Goal: Information Seeking & Learning: Learn about a topic

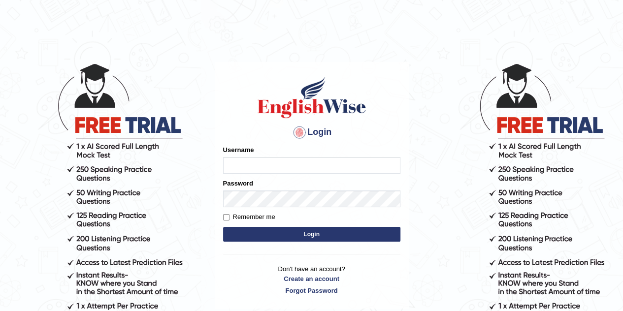
type input "sabindra"
click at [284, 234] on button "Login" at bounding box center [311, 234] width 177 height 15
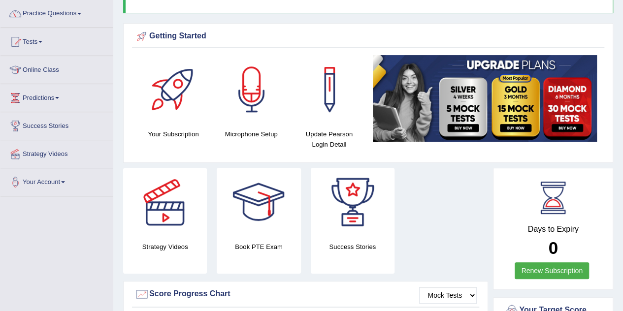
scroll to position [33, 0]
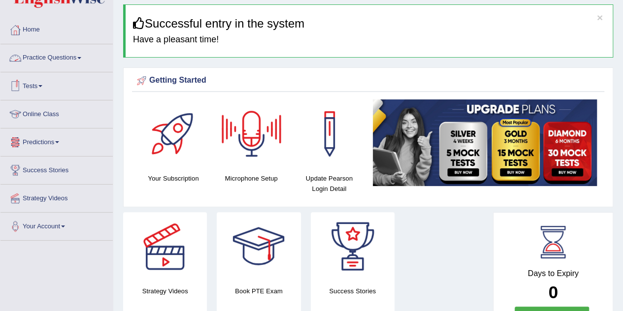
click at [49, 57] on link "Practice Questions" at bounding box center [56, 56] width 112 height 25
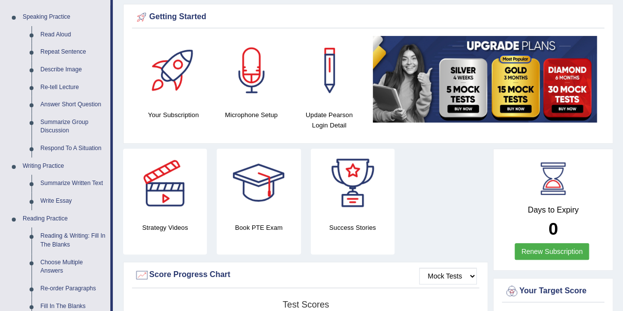
scroll to position [90, 0]
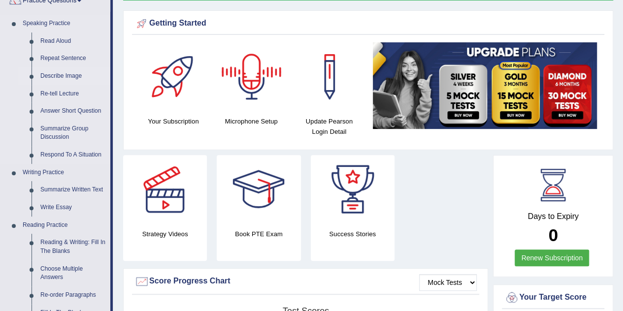
click at [67, 74] on link "Describe Image" at bounding box center [73, 77] width 74 height 18
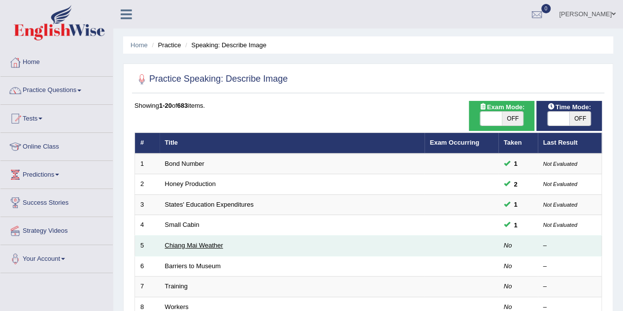
click at [198, 244] on link "Chiang Mai Weather" at bounding box center [194, 245] width 58 height 7
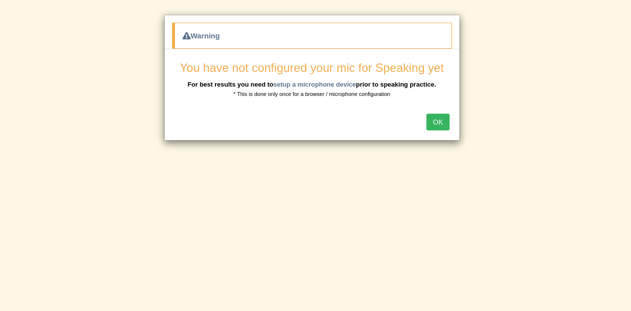
click at [438, 115] on button "OK" at bounding box center [437, 122] width 23 height 17
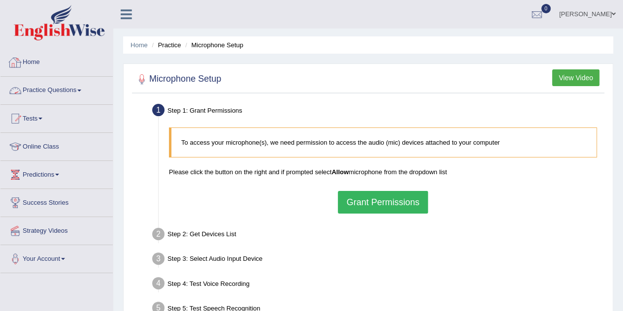
click at [54, 93] on link "Practice Questions" at bounding box center [56, 89] width 112 height 25
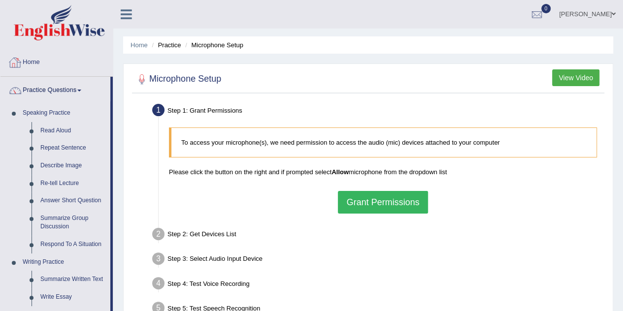
click at [38, 65] on link "Home" at bounding box center [56, 61] width 112 height 25
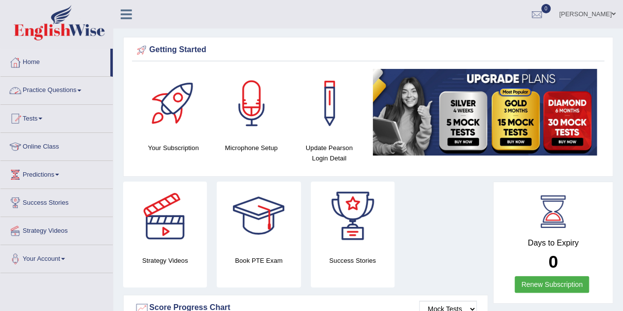
click at [56, 91] on link "Practice Questions" at bounding box center [56, 89] width 112 height 25
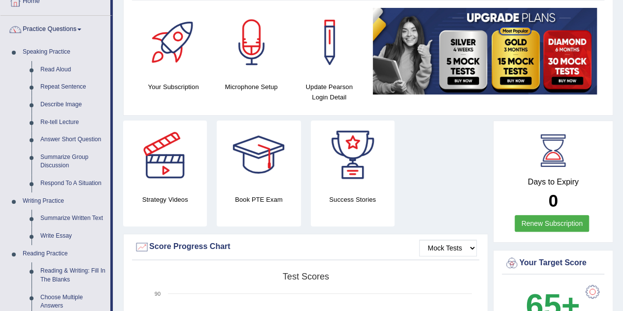
scroll to position [60, 0]
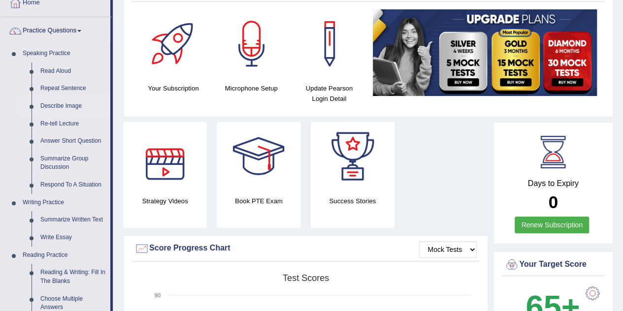
click at [63, 102] on link "Describe Image" at bounding box center [73, 107] width 74 height 18
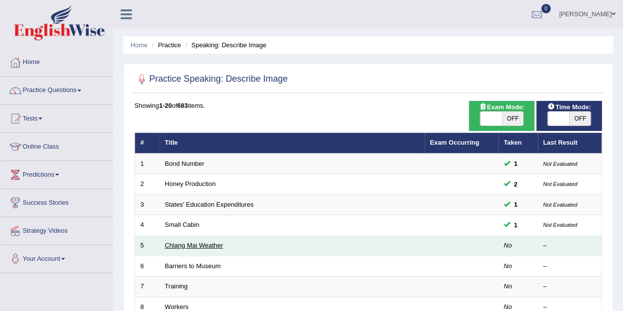
click at [194, 244] on link "Chiang Mai Weather" at bounding box center [194, 245] width 58 height 7
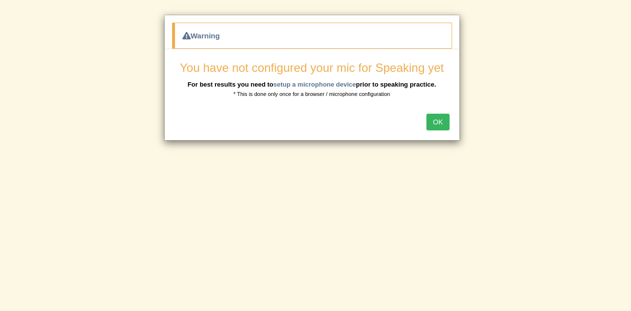
click at [443, 122] on button "OK" at bounding box center [437, 122] width 23 height 17
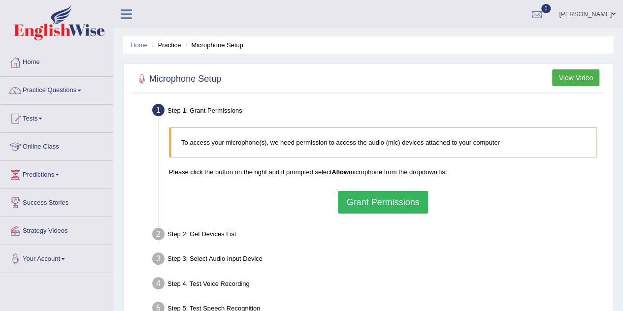
click at [397, 205] on button "Grant Permissions" at bounding box center [383, 202] width 90 height 23
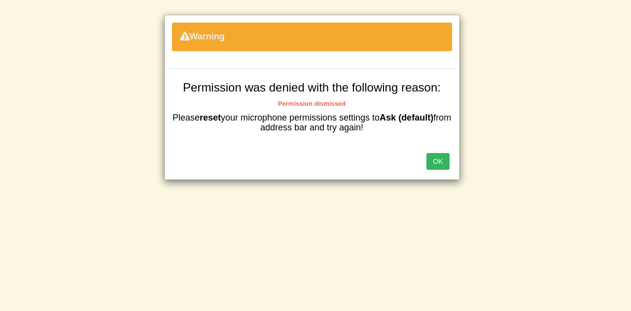
click at [437, 163] on button "OK" at bounding box center [437, 161] width 23 height 17
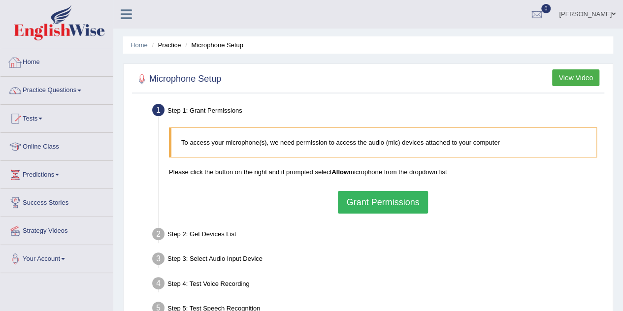
click at [39, 69] on link "Home" at bounding box center [56, 61] width 112 height 25
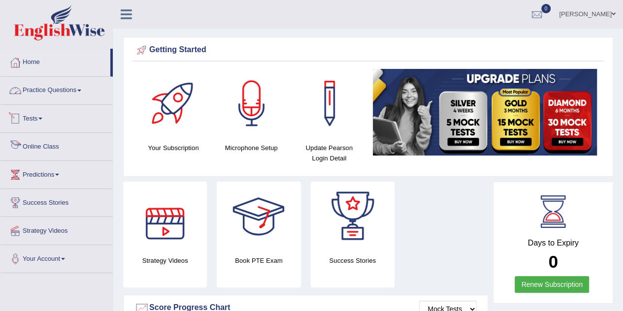
click at [85, 95] on link "Practice Questions" at bounding box center [56, 89] width 112 height 25
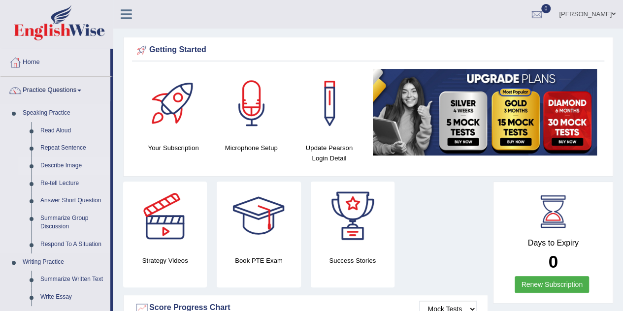
click at [70, 164] on link "Describe Image" at bounding box center [73, 166] width 74 height 18
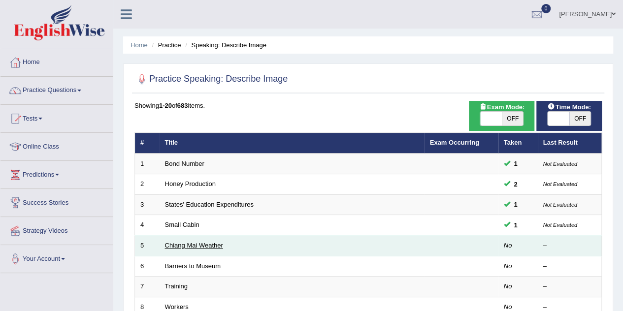
click at [204, 245] on link "Chiang Mai Weather" at bounding box center [194, 245] width 58 height 7
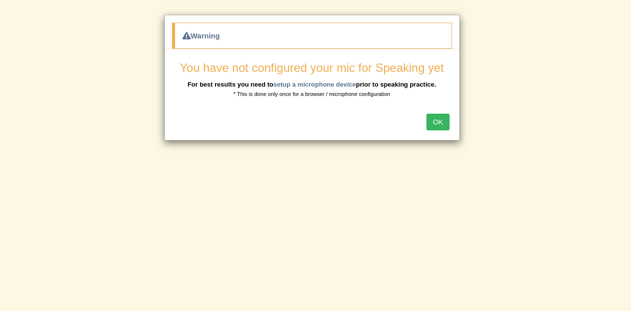
click at [433, 118] on button "OK" at bounding box center [437, 122] width 23 height 17
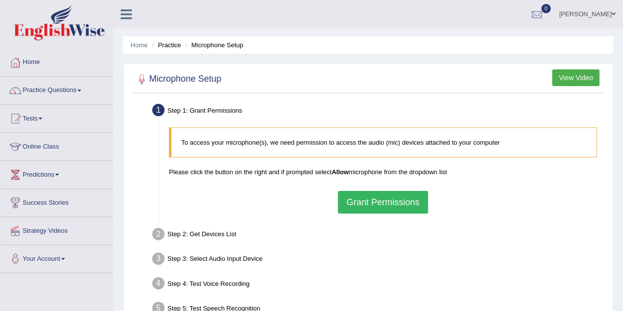
click at [393, 200] on button "Grant Permissions" at bounding box center [383, 202] width 90 height 23
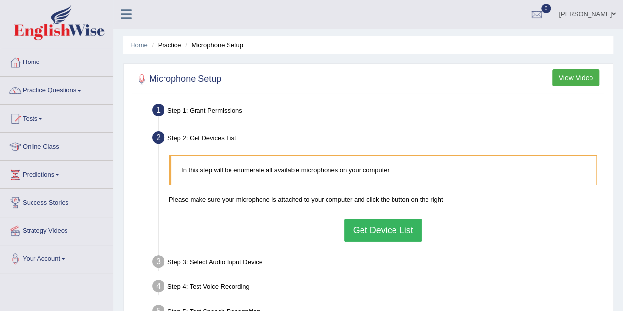
click at [365, 234] on button "Get Device List" at bounding box center [382, 230] width 77 height 23
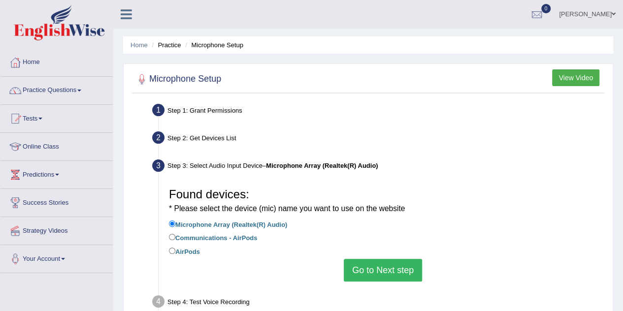
click at [188, 255] on label "AirPods" at bounding box center [184, 251] width 31 height 11
click at [175, 254] on input "AirPods" at bounding box center [172, 251] width 6 height 6
radio input "true"
click at [403, 273] on button "Go to Next step" at bounding box center [383, 270] width 78 height 23
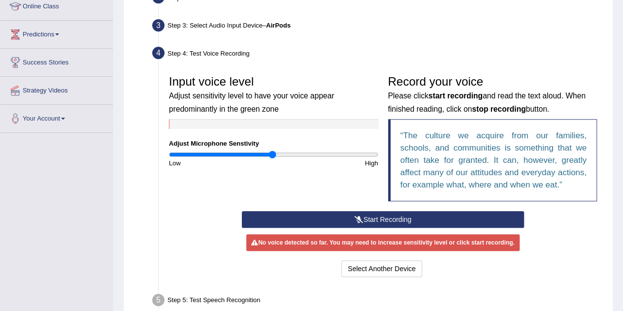
scroll to position [143, 0]
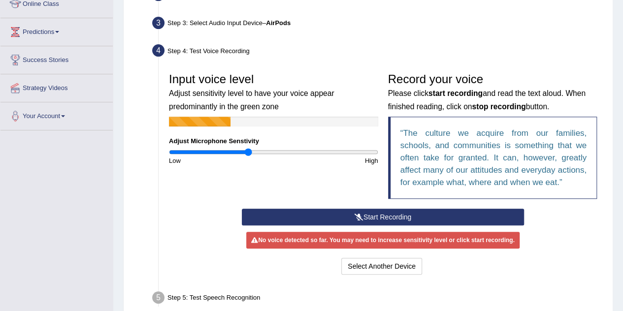
type input "0.76"
click at [248, 151] on input "range" at bounding box center [273, 152] width 209 height 8
click at [373, 213] on button "Start Recording" at bounding box center [383, 217] width 282 height 17
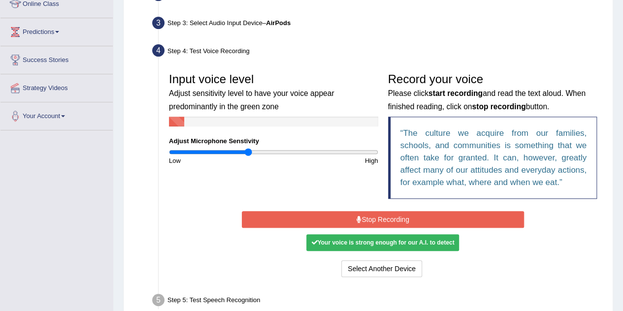
click at [373, 213] on button "Stop Recording" at bounding box center [383, 219] width 282 height 17
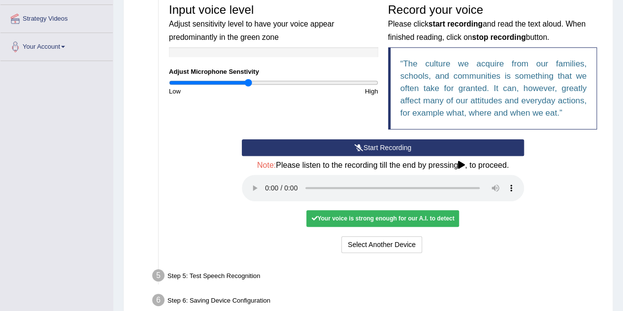
scroll to position [221, 0]
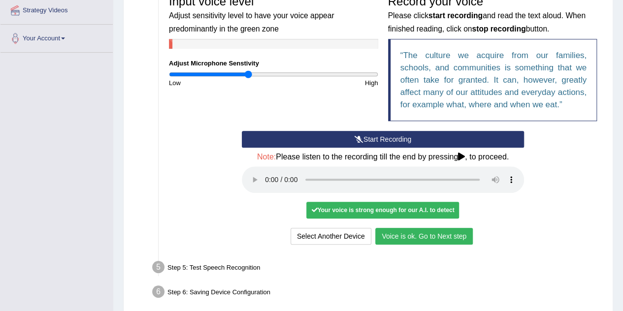
click at [410, 238] on button "Voice is ok. Go to Next step" at bounding box center [425, 236] width 98 height 17
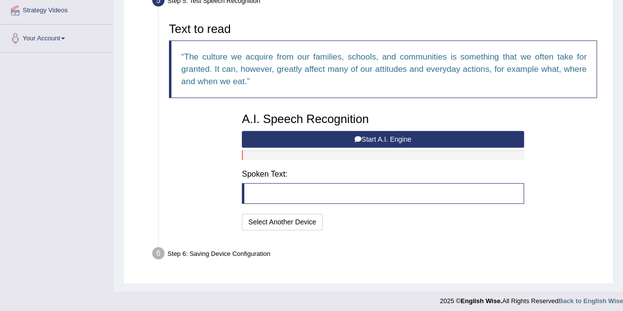
click at [388, 139] on button "Start A.I. Engine" at bounding box center [383, 139] width 282 height 17
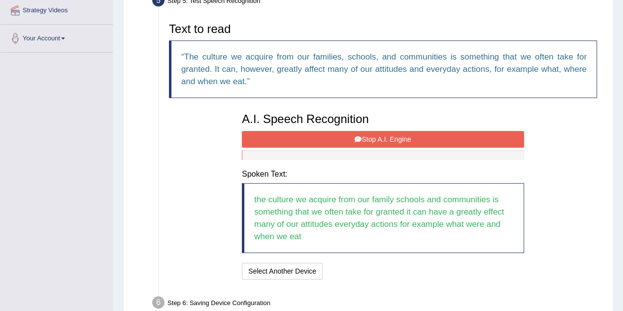
click at [367, 137] on button "Stop A.I. Engine" at bounding box center [383, 139] width 282 height 17
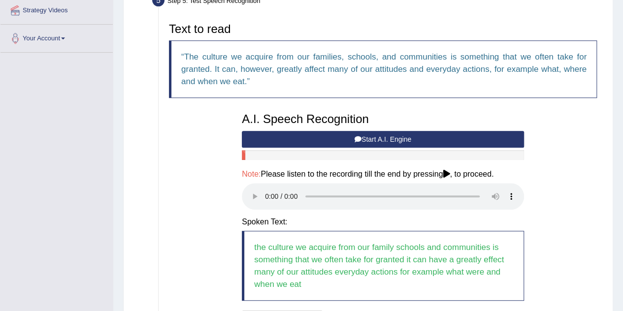
scroll to position [321, 0]
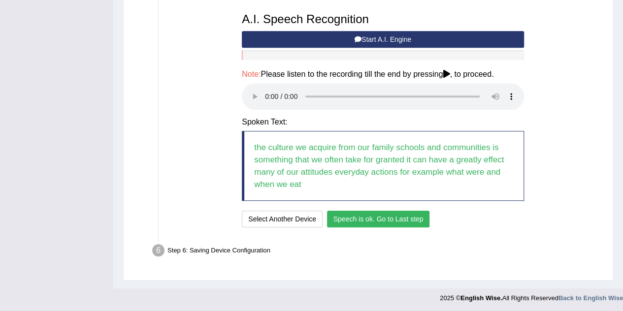
click at [380, 220] on button "Speech is ok. Go to Last step" at bounding box center [378, 219] width 103 height 17
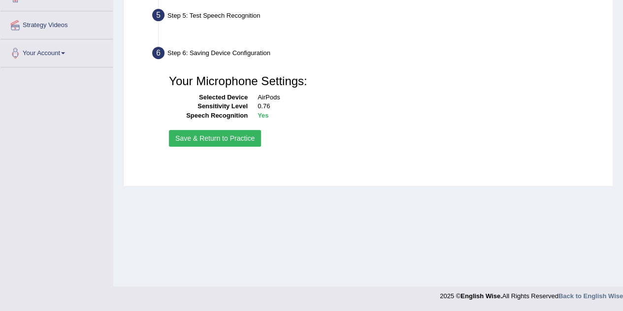
scroll to position [206, 0]
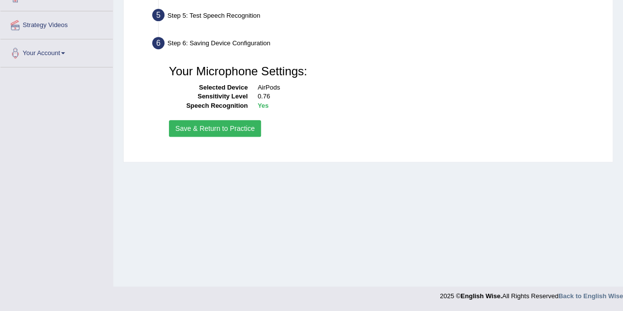
click at [239, 126] on button "Save & Return to Practice" at bounding box center [215, 128] width 92 height 17
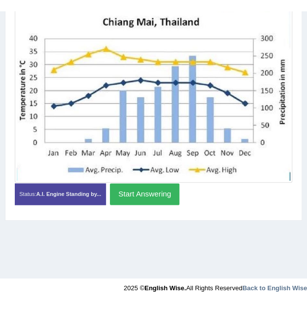
scroll to position [209, 0]
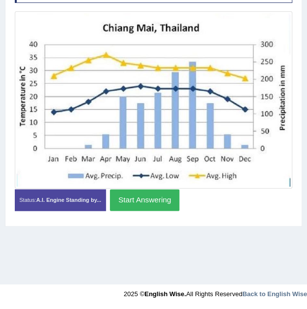
click at [144, 210] on button "Start Answering" at bounding box center [144, 199] width 69 height 21
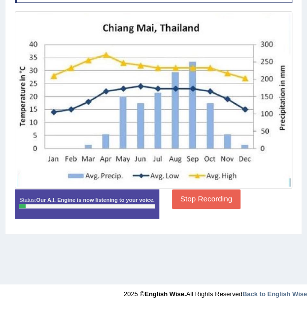
click at [212, 208] on button "Stop Recording" at bounding box center [206, 198] width 69 height 19
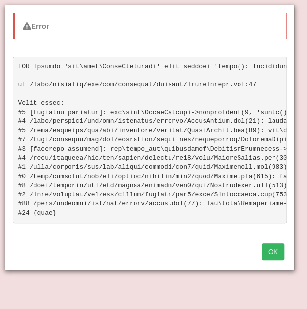
click at [269, 258] on button "OK" at bounding box center [273, 251] width 23 height 17
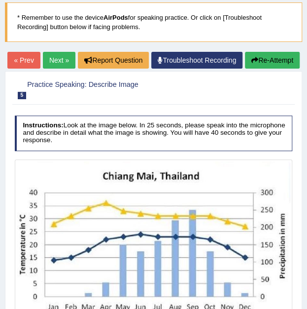
scroll to position [11, 0]
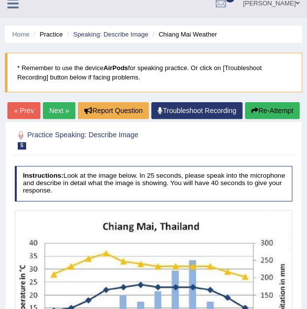
click at [263, 119] on button "Re-Attempt" at bounding box center [272, 110] width 55 height 17
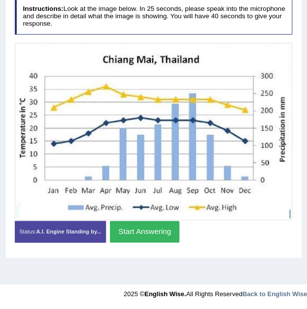
scroll to position [211, 0]
click at [133, 241] on button "Start Answering" at bounding box center [144, 230] width 69 height 21
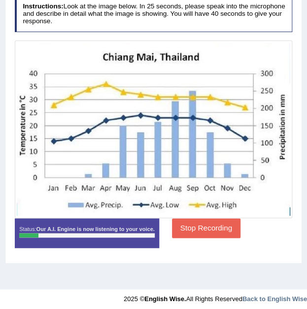
click at [195, 237] on button "Stop Recording" at bounding box center [206, 227] width 69 height 19
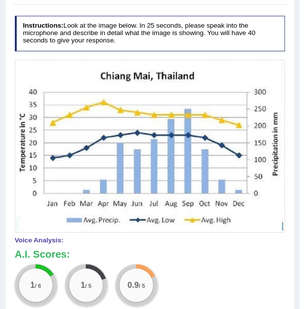
drag, startPoint x: 310, startPoint y: 180, endPoint x: 308, endPoint y: 111, distance: 69.6
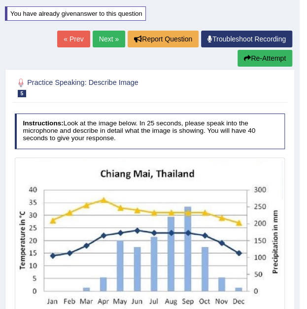
scroll to position [27, 0]
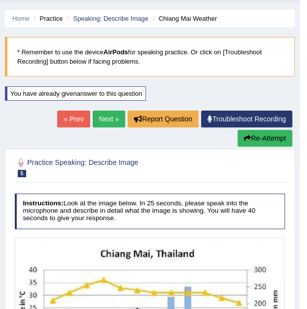
click at [258, 137] on button "Re-Attempt" at bounding box center [265, 138] width 55 height 17
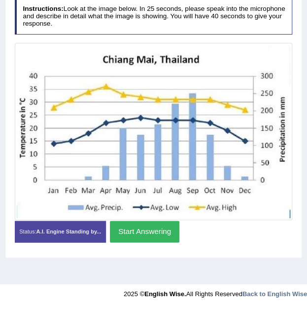
scroll to position [211, 0]
click at [125, 241] on button "Start Answering" at bounding box center [144, 230] width 69 height 21
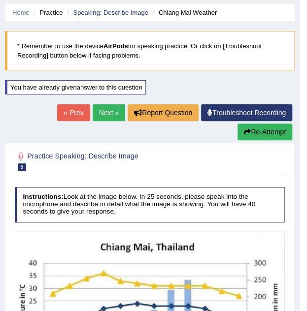
scroll to position [28, 0]
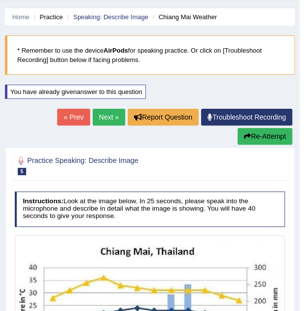
click at [262, 137] on button "Re-Attempt" at bounding box center [265, 136] width 55 height 17
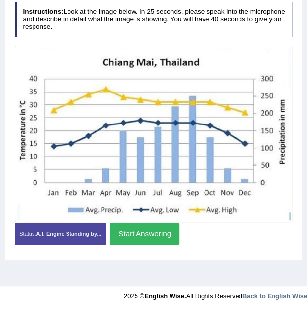
scroll to position [206, 0]
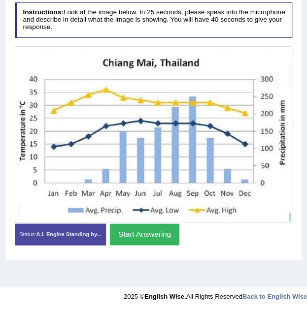
click at [134, 245] on button "Start Answering" at bounding box center [144, 234] width 69 height 21
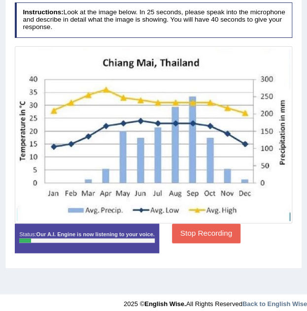
click at [217, 243] on button "Stop Recording" at bounding box center [206, 233] width 69 height 19
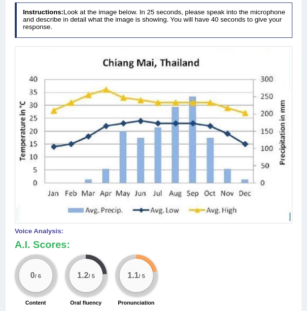
drag, startPoint x: 309, startPoint y: 238, endPoint x: 315, endPoint y: 146, distance: 91.9
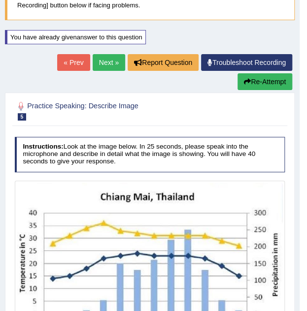
scroll to position [62, 0]
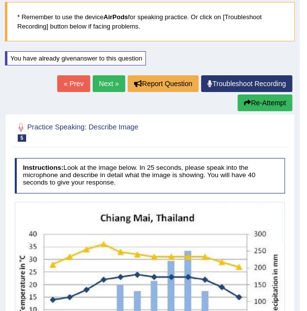
click at [265, 95] on button "Re-Attempt" at bounding box center [265, 103] width 55 height 17
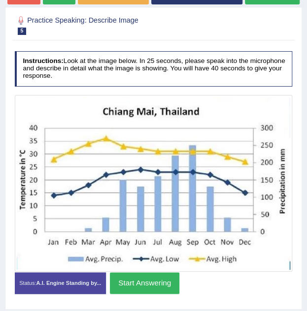
scroll to position [208, 0]
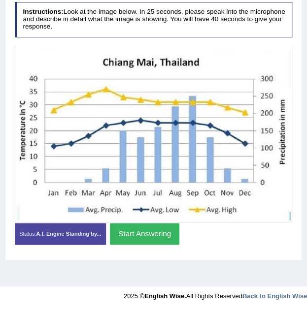
click at [156, 244] on button "Start Answering" at bounding box center [144, 233] width 69 height 21
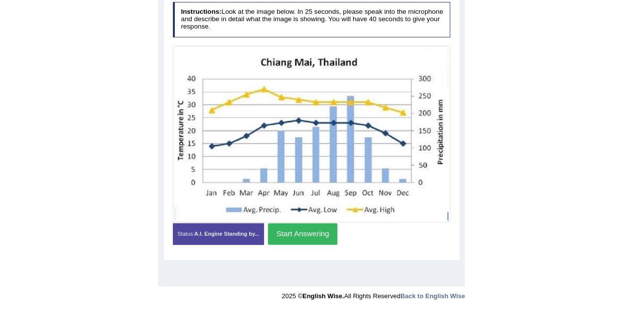
scroll to position [201, 0]
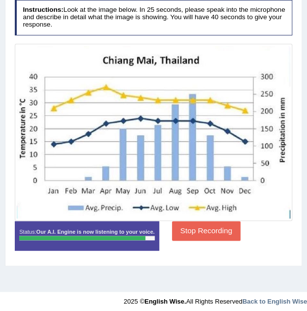
click at [216, 241] on button "Stop Recording" at bounding box center [206, 230] width 69 height 19
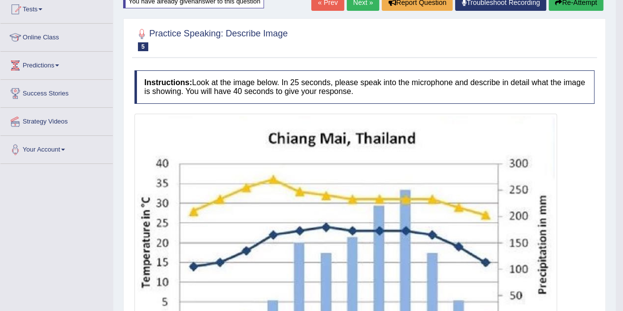
scroll to position [89, 0]
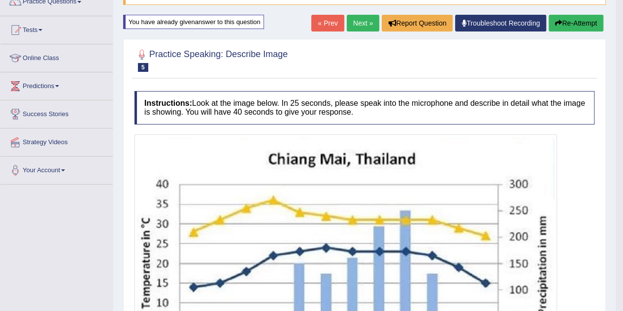
click at [314, 26] on link "Next »" at bounding box center [363, 23] width 33 height 17
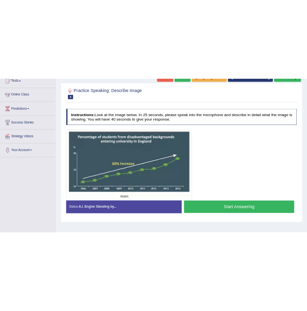
scroll to position [115, 0]
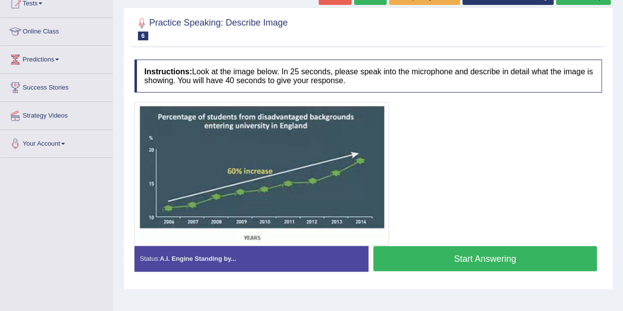
click at [461, 254] on button "Start Answering" at bounding box center [486, 258] width 224 height 25
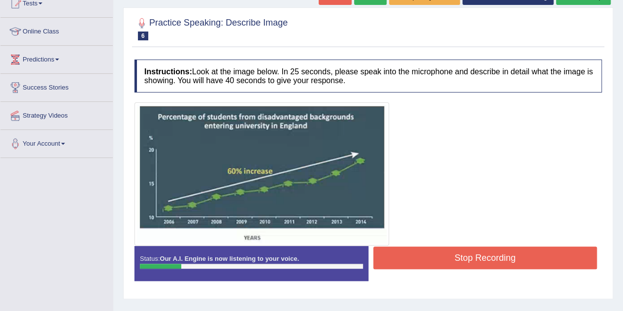
click at [492, 263] on button "Stop Recording" at bounding box center [486, 258] width 224 height 23
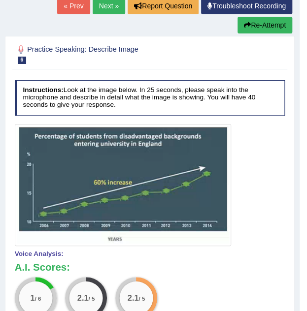
click at [266, 27] on button "Re-Attempt" at bounding box center [265, 25] width 55 height 17
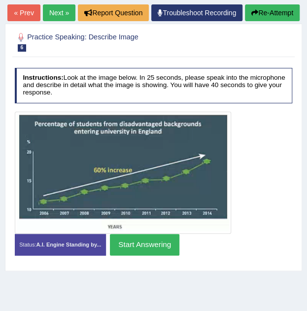
scroll to position [146, 0]
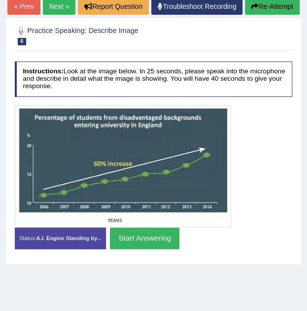
click at [144, 249] on button "Start Answering" at bounding box center [144, 238] width 69 height 21
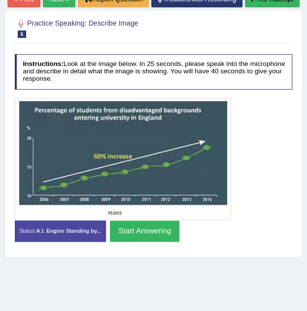
scroll to position [139, 0]
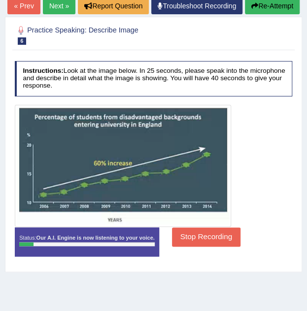
click at [215, 247] on button "Stop Recording" at bounding box center [206, 237] width 69 height 19
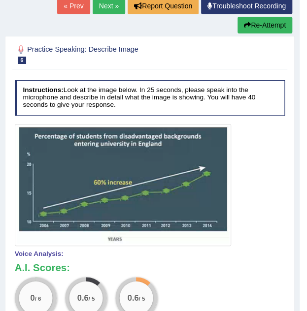
click at [247, 29] on button "Re-Attempt" at bounding box center [265, 25] width 55 height 17
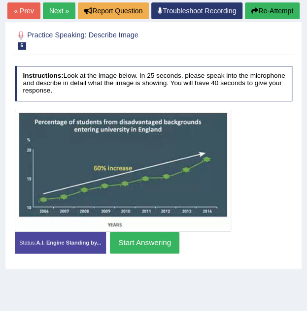
scroll to position [142, 0]
click at [141, 253] on button "Start Answering" at bounding box center [144, 242] width 69 height 21
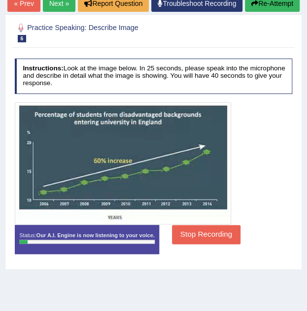
click at [208, 244] on button "Stop Recording" at bounding box center [206, 234] width 69 height 19
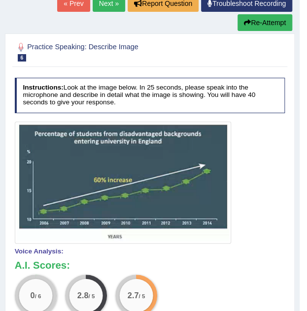
click at [263, 27] on button "Re-Attempt" at bounding box center [265, 22] width 55 height 17
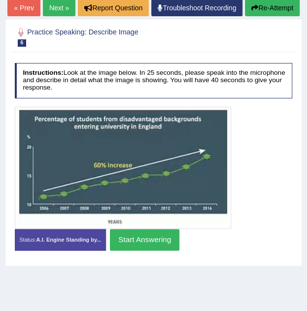
click at [145, 250] on button "Start Answering" at bounding box center [144, 239] width 69 height 21
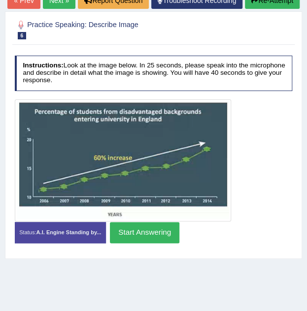
scroll to position [138, 0]
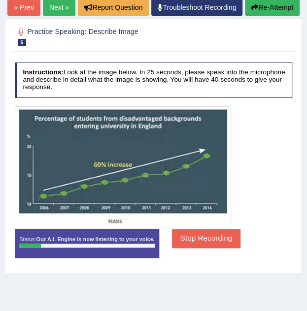
click at [197, 248] on button "Stop Recording" at bounding box center [206, 238] width 69 height 19
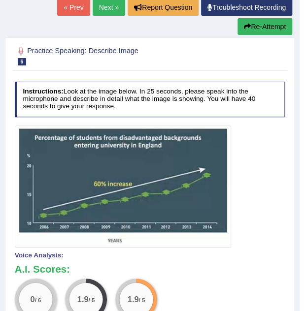
click at [266, 30] on button "Re-Attempt" at bounding box center [265, 26] width 55 height 17
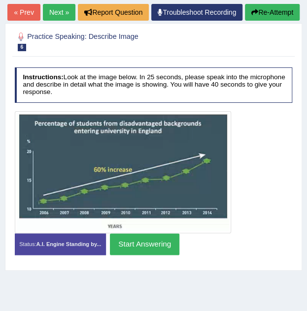
click at [153, 255] on button "Start Answering" at bounding box center [144, 244] width 69 height 21
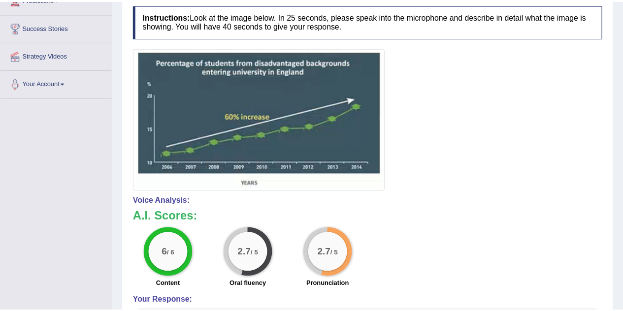
scroll to position [176, 0]
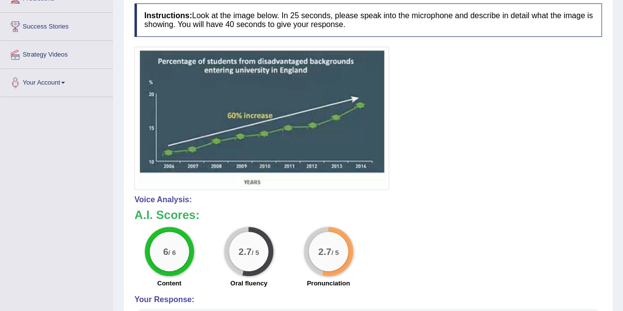
drag, startPoint x: 630, startPoint y: 134, endPoint x: 626, endPoint y: 256, distance: 121.8
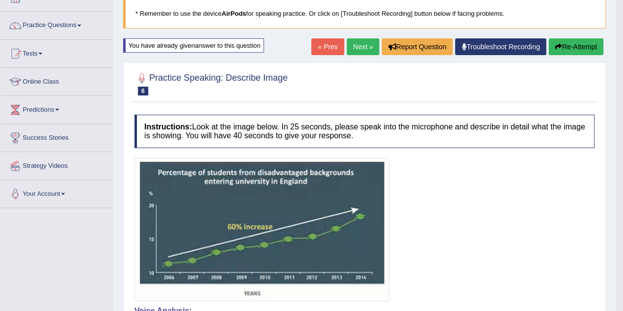
scroll to position [73, 0]
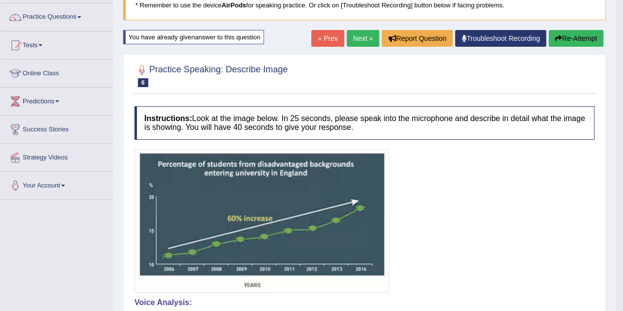
click at [307, 35] on button "Re-Attempt" at bounding box center [576, 38] width 55 height 17
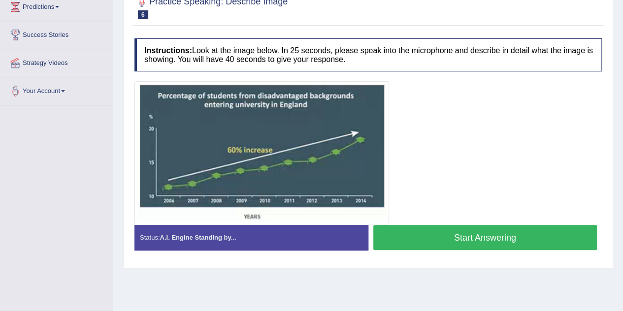
scroll to position [206, 0]
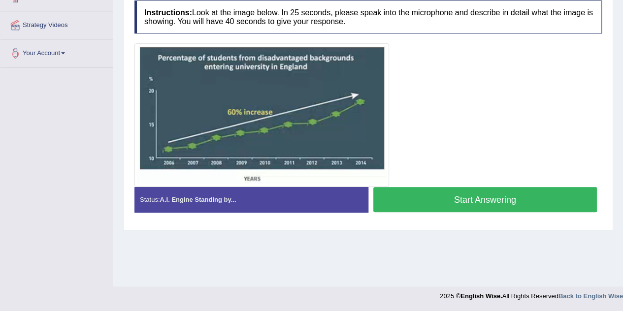
click at [459, 200] on button "Start Answering" at bounding box center [486, 199] width 224 height 25
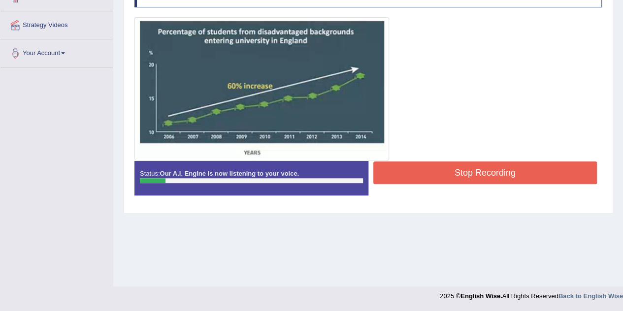
click at [437, 167] on button "Stop Recording" at bounding box center [486, 173] width 224 height 23
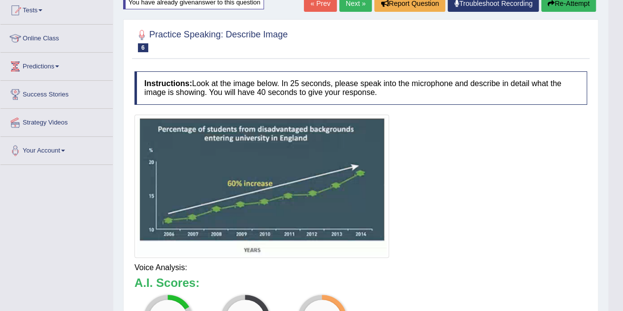
scroll to position [96, 0]
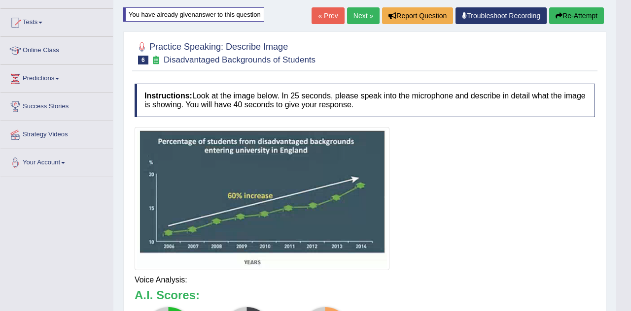
drag, startPoint x: 627, startPoint y: 170, endPoint x: 617, endPoint y: 70, distance: 100.1
click at [617, 70] on html "Toggle navigation Home Practice Questions Speaking Practice Read Aloud Repeat S…" at bounding box center [315, 59] width 631 height 311
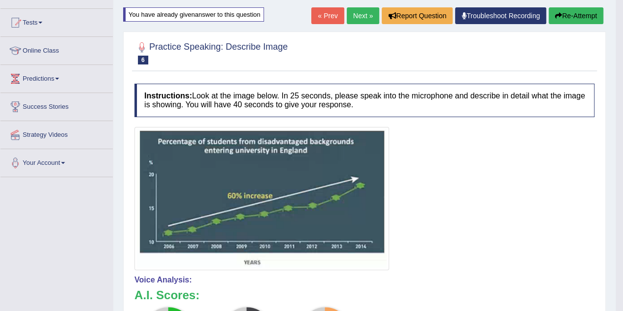
click at [559, 14] on icon "button" at bounding box center [558, 15] width 7 height 7
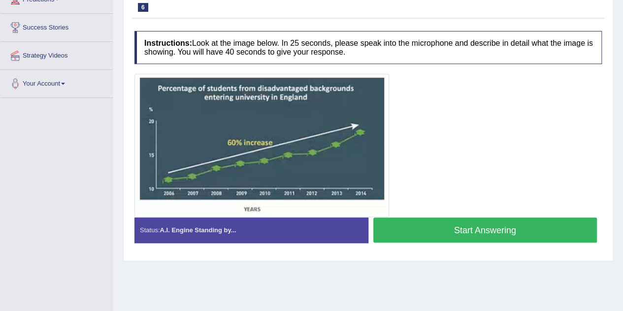
scroll to position [206, 0]
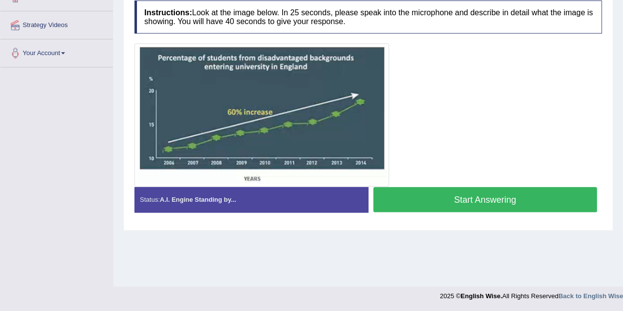
click at [484, 202] on button "Start Answering" at bounding box center [486, 199] width 224 height 25
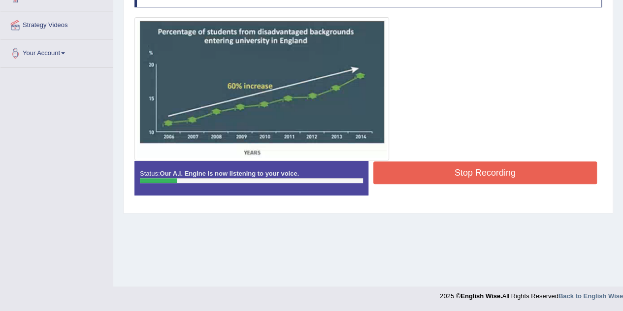
click at [459, 172] on button "Stop Recording" at bounding box center [486, 173] width 224 height 23
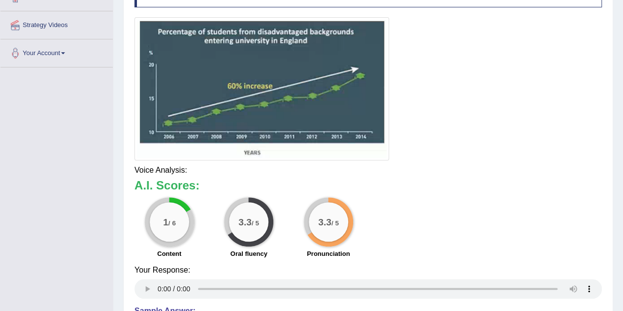
drag, startPoint x: 627, startPoint y: 189, endPoint x: 630, endPoint y: 83, distance: 105.5
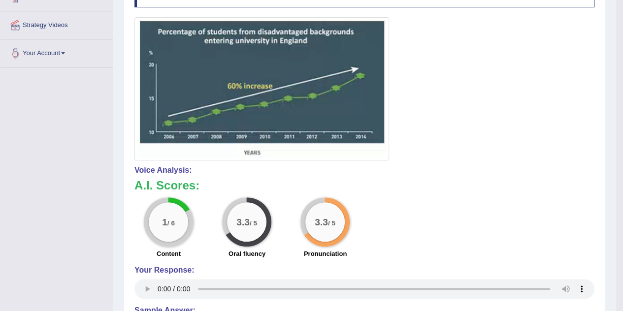
scroll to position [0, 0]
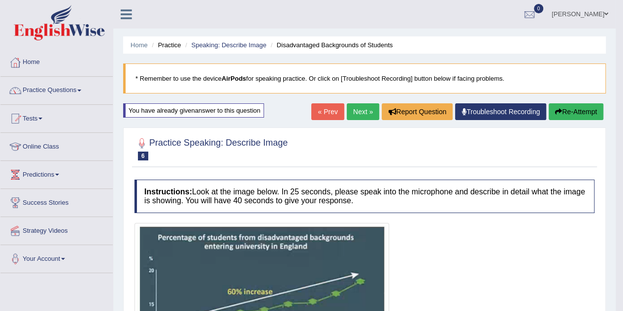
click at [571, 115] on button "Re-Attempt" at bounding box center [576, 111] width 55 height 17
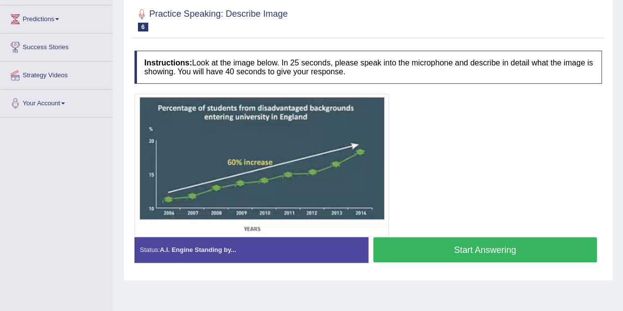
scroll to position [165, 0]
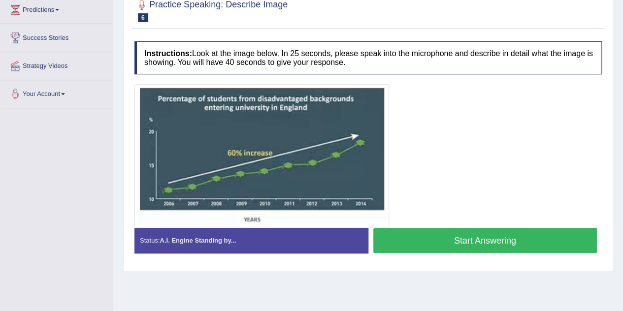
click at [468, 242] on button "Start Answering" at bounding box center [486, 240] width 224 height 25
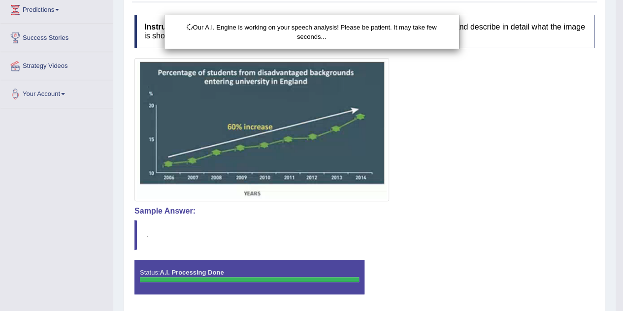
scroll to position [206, 0]
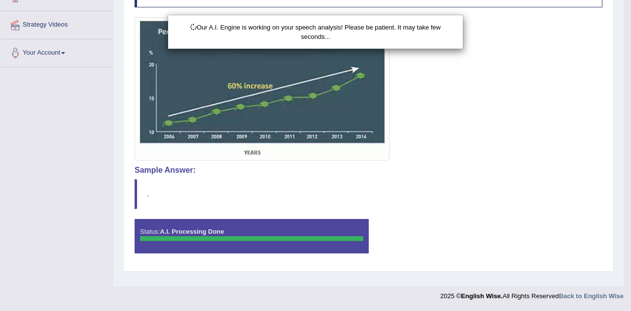
drag, startPoint x: 630, startPoint y: 164, endPoint x: 629, endPoint y: 282, distance: 117.8
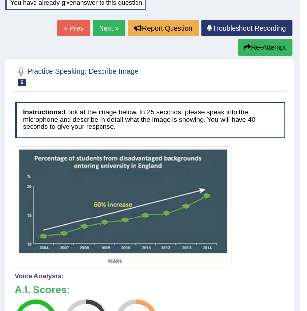
scroll to position [121, 0]
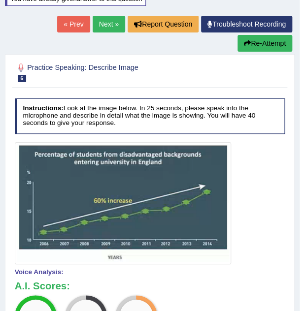
click at [268, 47] on button "Re-Attempt" at bounding box center [265, 43] width 55 height 17
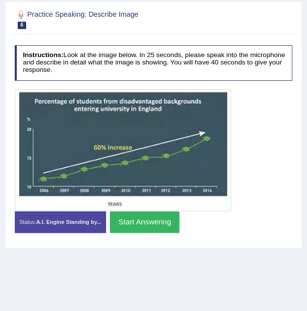
scroll to position [164, 0]
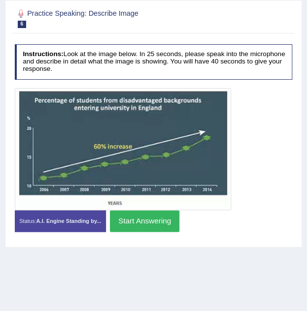
click at [151, 232] on button "Start Answering" at bounding box center [144, 220] width 69 height 21
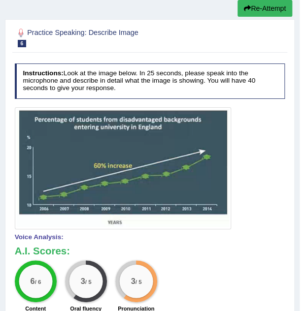
drag, startPoint x: 309, startPoint y: 120, endPoint x: 312, endPoint y: 194, distance: 74.5
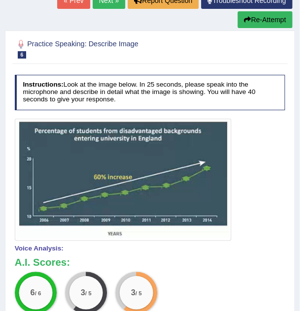
scroll to position [59, 0]
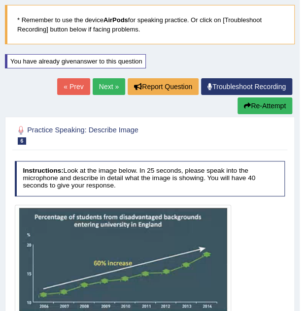
click at [262, 107] on button "Re-Attempt" at bounding box center [265, 106] width 55 height 17
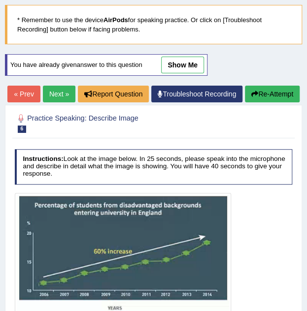
scroll to position [206, 0]
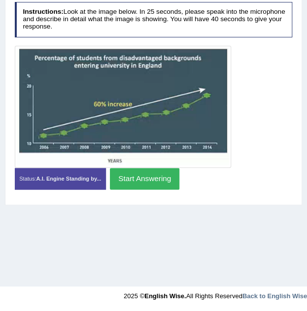
click at [133, 189] on button "Start Answering" at bounding box center [144, 178] width 69 height 21
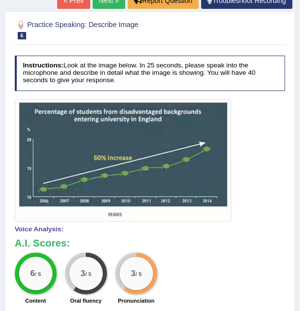
scroll to position [0, 0]
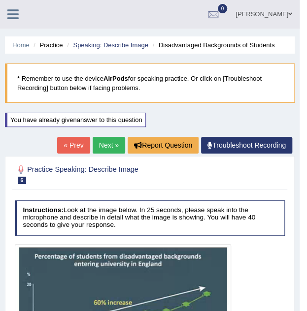
click at [112, 149] on link "Next »" at bounding box center [109, 145] width 33 height 17
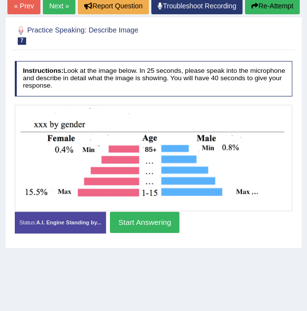
scroll to position [115, 0]
